Goal: Task Accomplishment & Management: Manage account settings

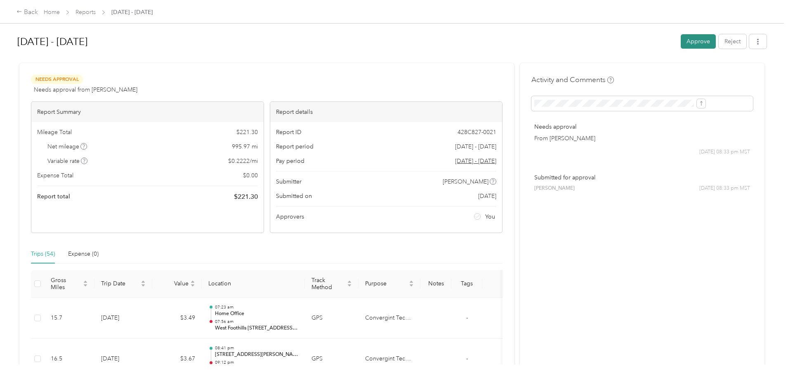
click at [681, 41] on button "Approve" at bounding box center [698, 41] width 35 height 14
click at [681, 38] on button "Approve" at bounding box center [698, 41] width 35 height 14
